Goal: Transaction & Acquisition: Download file/media

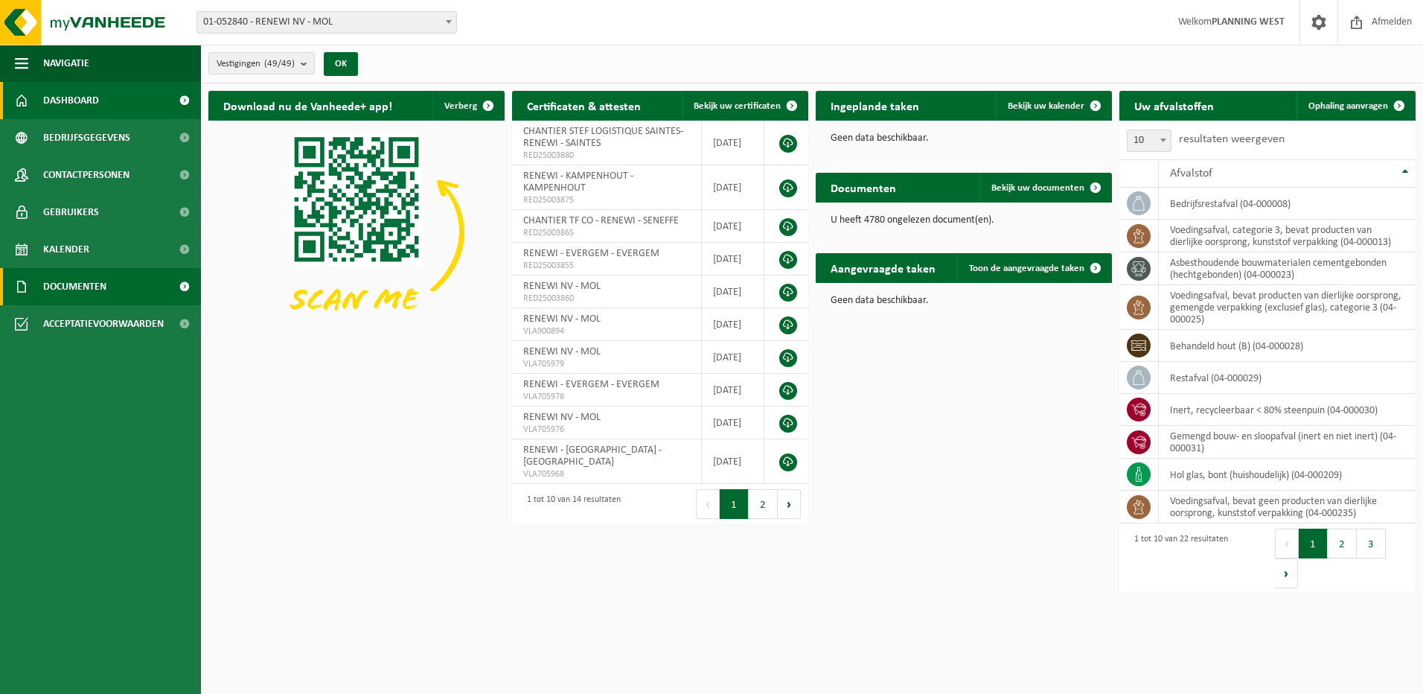
click at [99, 293] on span "Documenten" at bounding box center [74, 286] width 63 height 37
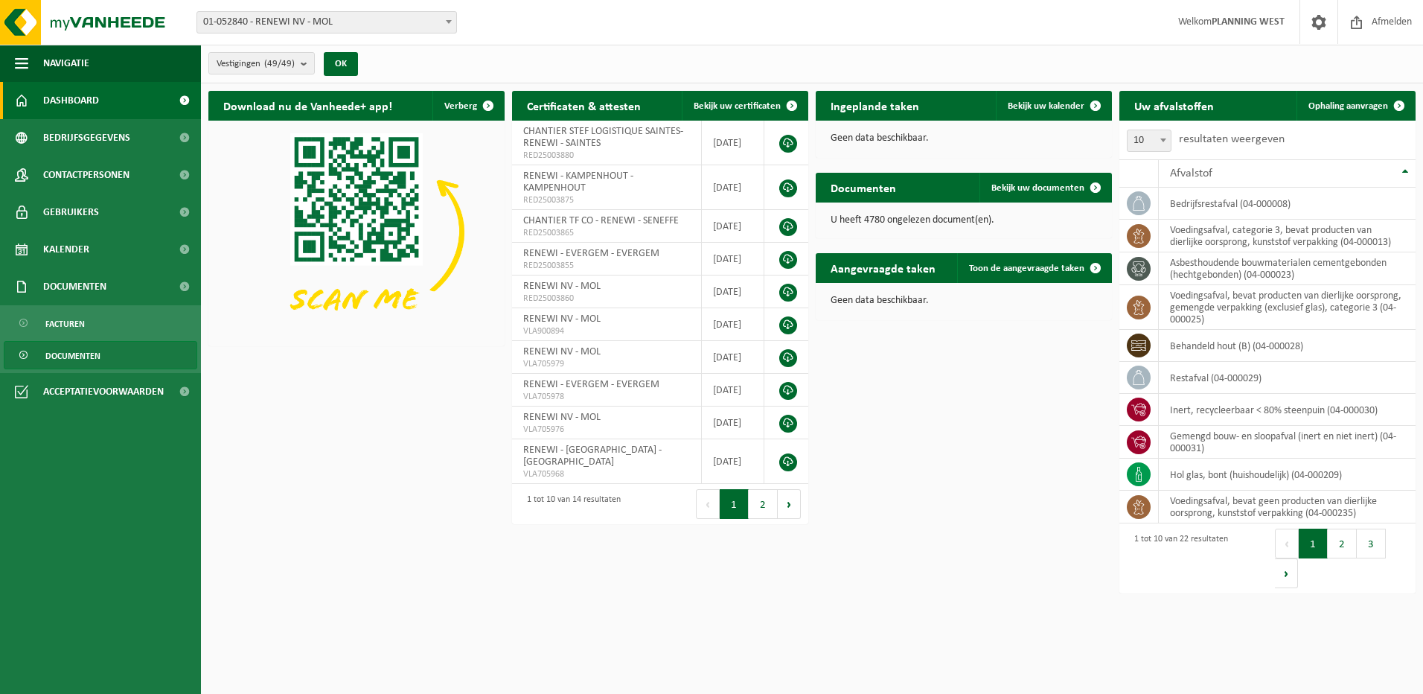
click at [72, 350] on span "Documenten" at bounding box center [72, 356] width 55 height 28
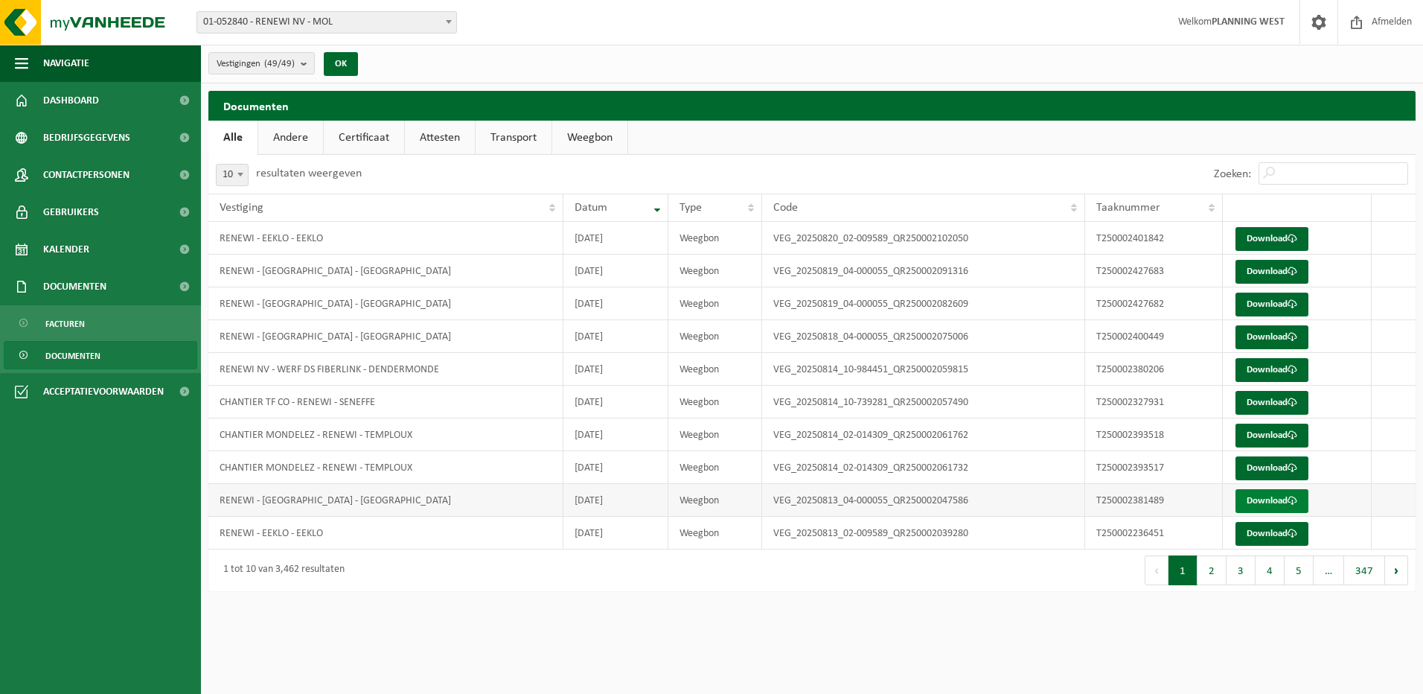
click at [1279, 499] on link "Download" at bounding box center [1271, 501] width 73 height 24
click at [1278, 333] on link "Download" at bounding box center [1271, 337] width 73 height 24
click at [1281, 301] on link "Download" at bounding box center [1271, 304] width 73 height 24
click at [1261, 267] on link "Download" at bounding box center [1271, 272] width 73 height 24
